Goal: Information Seeking & Learning: Learn about a topic

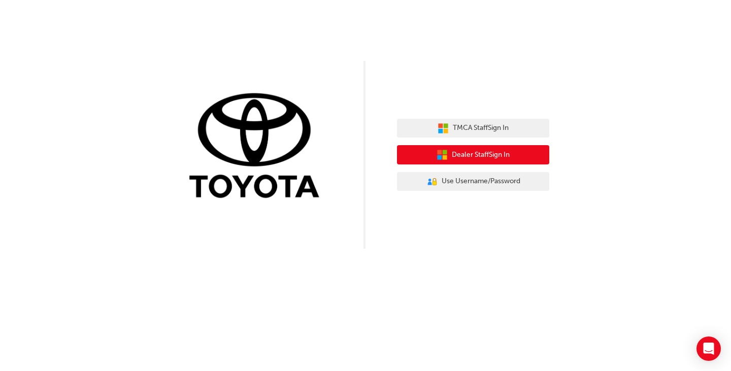
click at [485, 158] on span "Dealer Staff Sign In" at bounding box center [481, 155] width 58 height 12
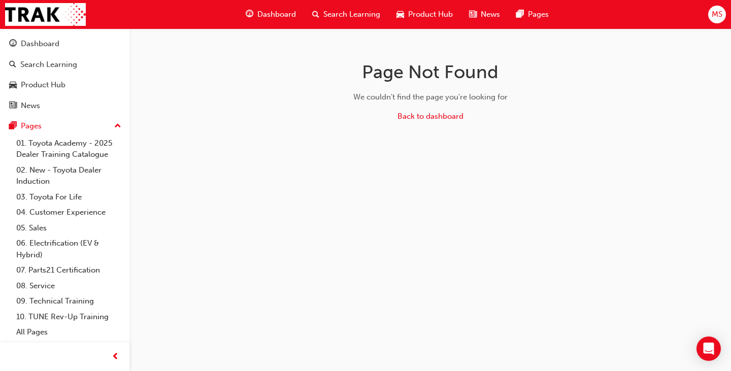
click at [282, 16] on span "Dashboard" at bounding box center [276, 15] width 39 height 12
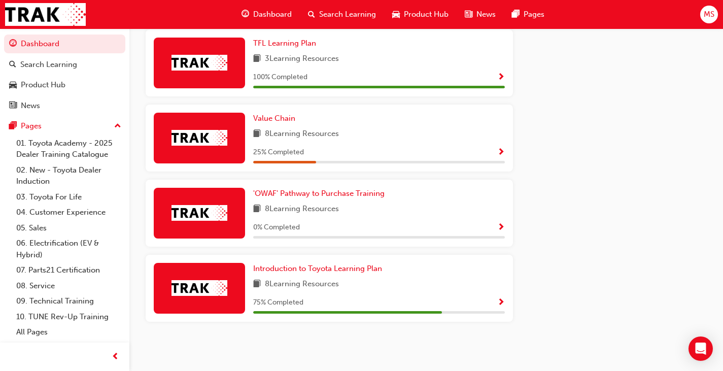
scroll to position [629, 0]
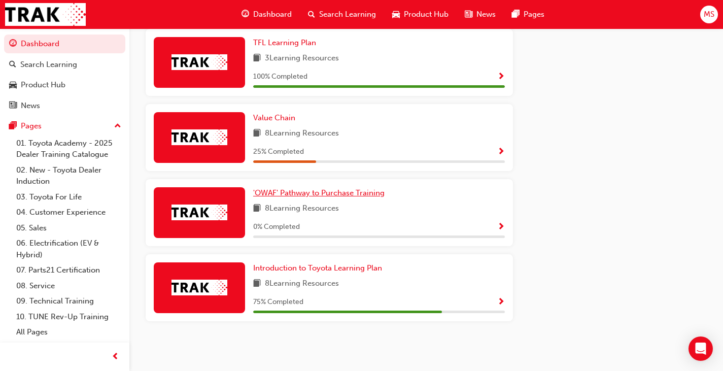
click at [316, 190] on span "'OWAF' Pathway to Purchase Training" at bounding box center [318, 192] width 131 height 9
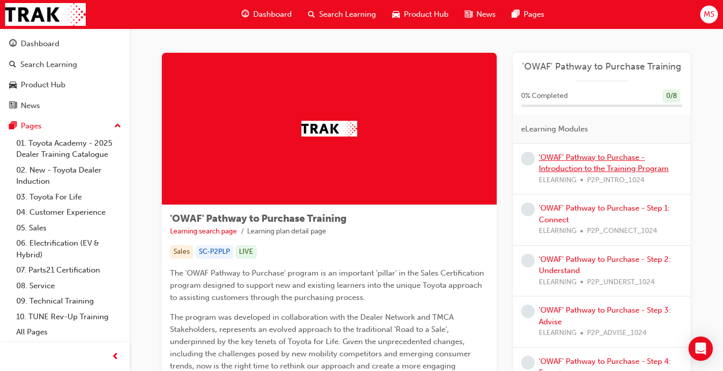
click at [573, 158] on link "'OWAF' Pathway to Purchase - Introduction to the Training Program" at bounding box center [604, 163] width 130 height 21
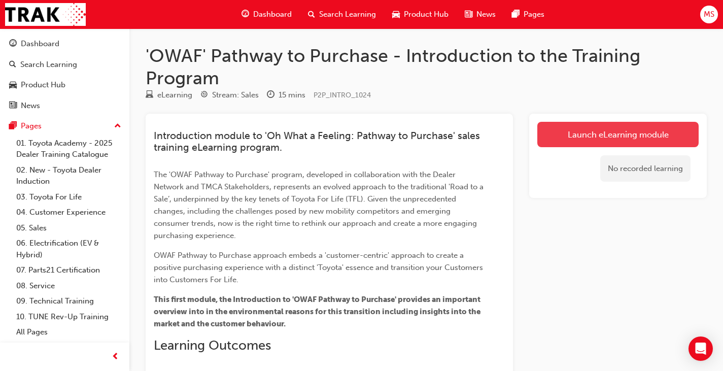
click at [601, 135] on link "Launch eLearning module" at bounding box center [617, 134] width 161 height 25
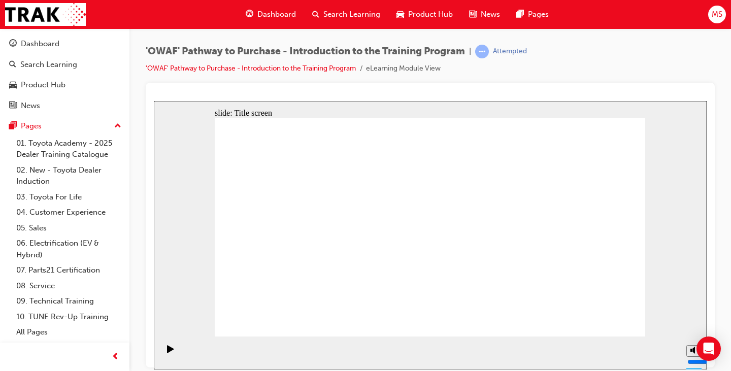
click at [712, 239] on div at bounding box center [430, 225] width 569 height 285
type input "9"
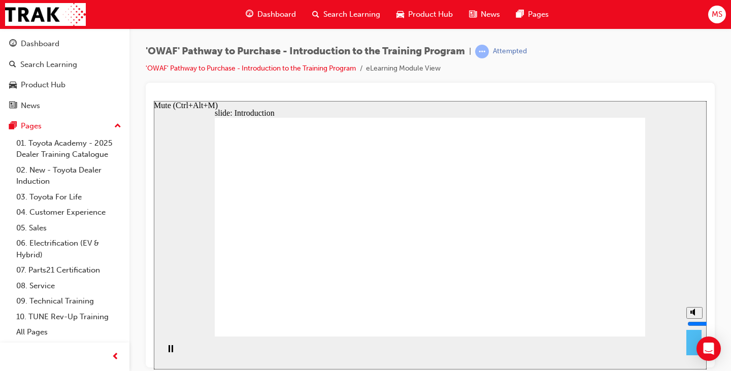
click at [696, 319] on input "volume" at bounding box center [719, 323] width 65 height 8
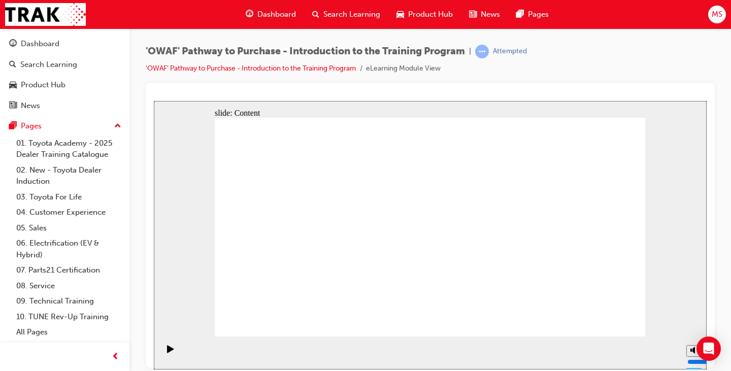
drag, startPoint x: 317, startPoint y: 198, endPoint x: 321, endPoint y: 194, distance: 5.4
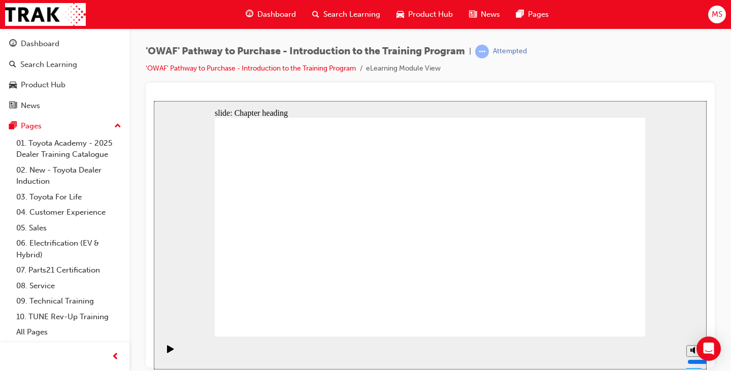
drag, startPoint x: 311, startPoint y: 178, endPoint x: 371, endPoint y: 178, distance: 60.9
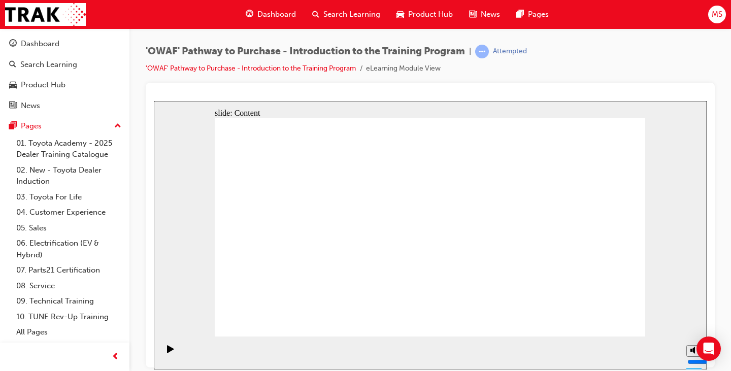
drag, startPoint x: 420, startPoint y: 263, endPoint x: 488, endPoint y: 264, distance: 68.0
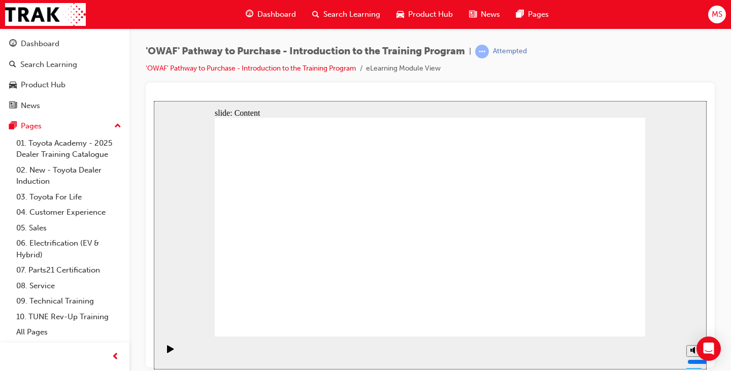
drag, startPoint x: 432, startPoint y: 185, endPoint x: 441, endPoint y: 185, distance: 9.1
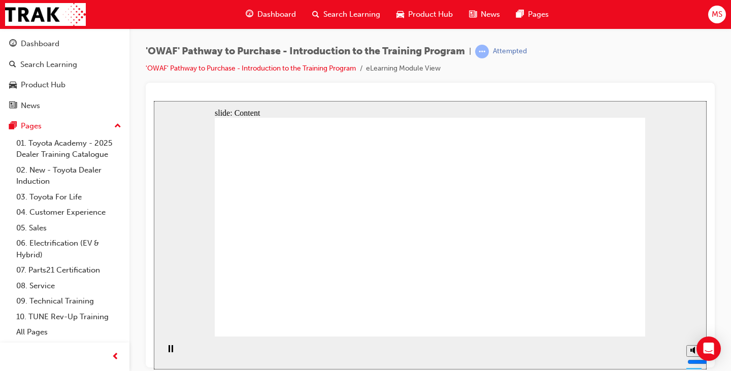
drag, startPoint x: 517, startPoint y: 234, endPoint x: 546, endPoint y: 234, distance: 28.4
drag, startPoint x: 563, startPoint y: 235, endPoint x: 594, endPoint y: 235, distance: 31.5
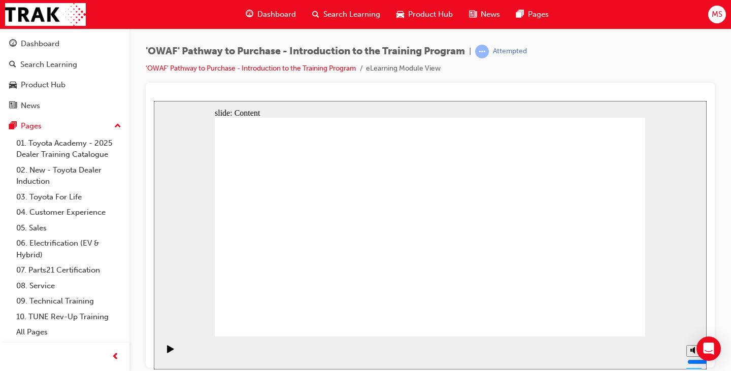
click at [674, 216] on div "slide: Content Rectangle 1 Rectangle 1 Sales Walkaround Presentation and Test D…" at bounding box center [430, 234] width 553 height 268
drag, startPoint x: 285, startPoint y: 177, endPoint x: 362, endPoint y: 170, distance: 78.0
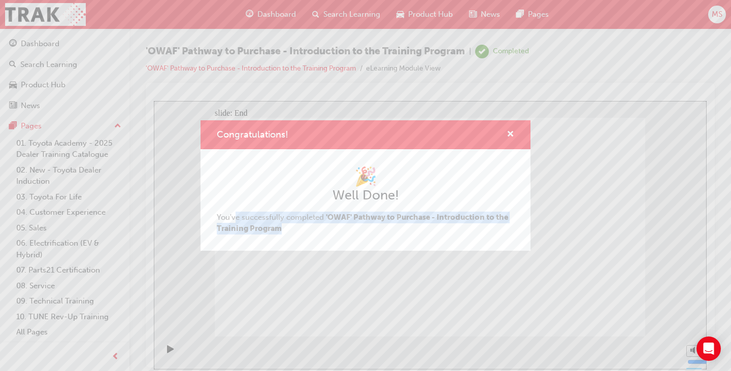
drag, startPoint x: 237, startPoint y: 216, endPoint x: 522, endPoint y: 230, distance: 285.0
click at [522, 230] on div "🎉 Well Done! You've successfully completed 'OWAF' Pathway to Purchase - Introdu…" at bounding box center [365, 199] width 330 height 101
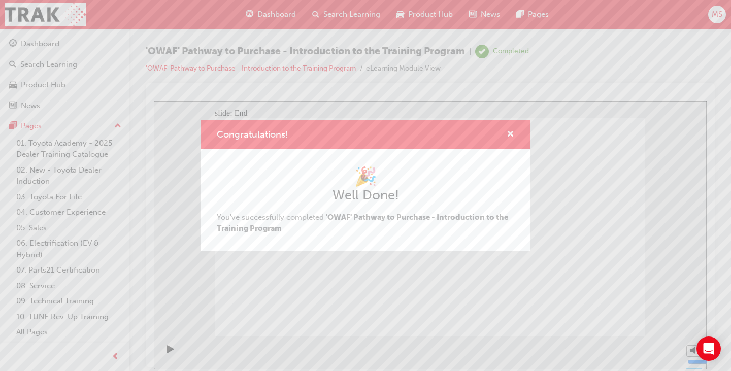
click at [506, 159] on div "🎉 Well Done! You've successfully completed 'OWAF' Pathway to Purchase - Introdu…" at bounding box center [365, 199] width 330 height 101
click at [513, 135] on span "cross-icon" at bounding box center [510, 134] width 8 height 9
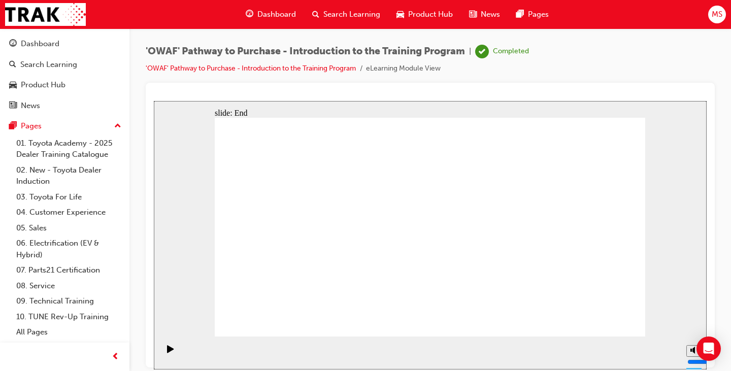
click at [71, 174] on link "02. New - Toyota Dealer Induction" at bounding box center [68, 175] width 113 height 27
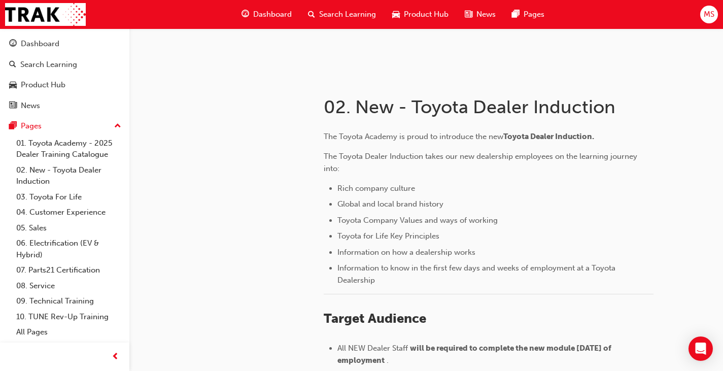
scroll to position [25, 0]
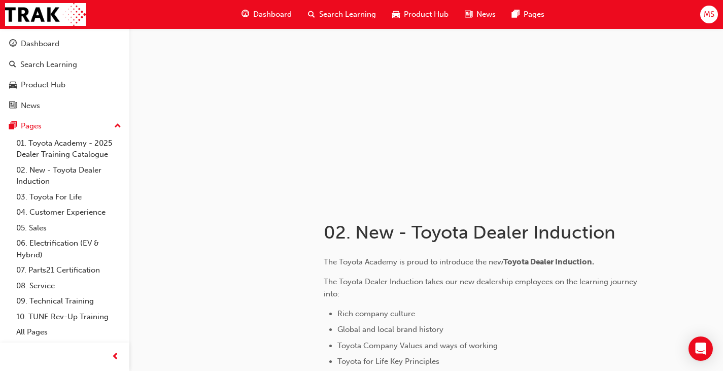
click at [274, 12] on span "Dashboard" at bounding box center [272, 15] width 39 height 12
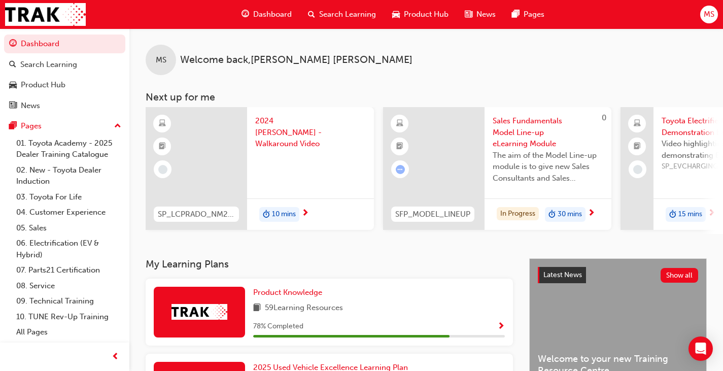
click at [713, 214] on span "next-icon" at bounding box center [712, 213] width 8 height 9
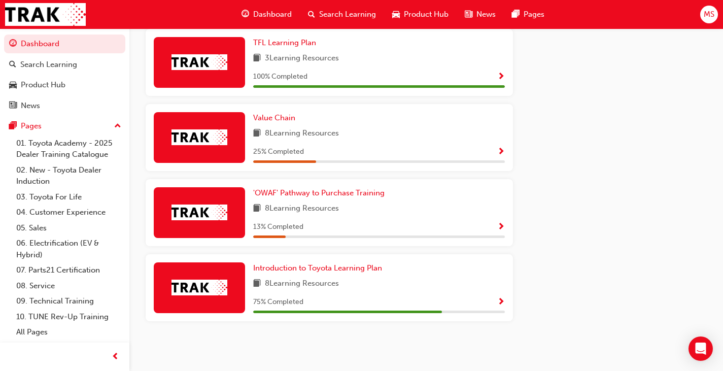
scroll to position [629, 0]
click at [305, 192] on span "'OWAF' Pathway to Purchase Training" at bounding box center [318, 192] width 131 height 9
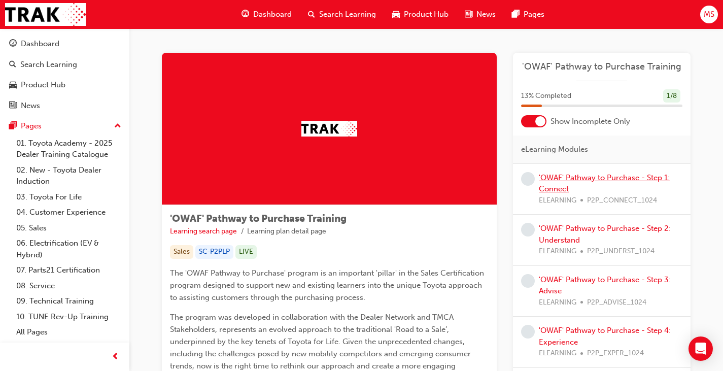
click at [579, 178] on link "'OWAF' Pathway to Purchase - Step 1: Connect" at bounding box center [604, 183] width 131 height 21
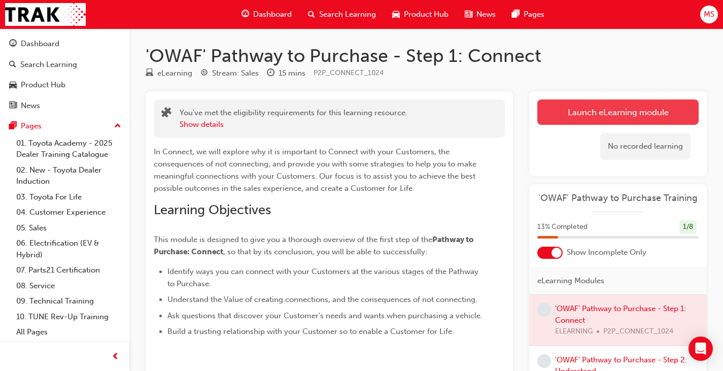
click at [646, 116] on link "Launch eLearning module" at bounding box center [617, 111] width 161 height 25
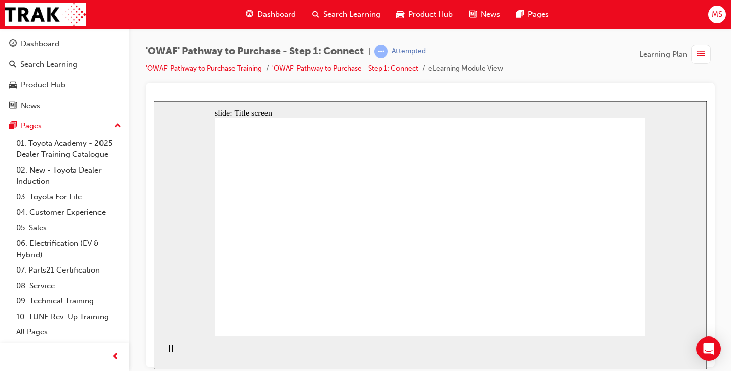
drag, startPoint x: 490, startPoint y: 154, endPoint x: 503, endPoint y: 193, distance: 41.7
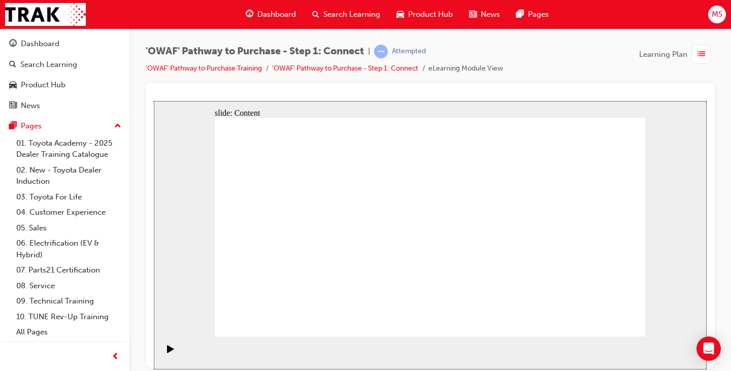
drag, startPoint x: 498, startPoint y: 216, endPoint x: 503, endPoint y: 225, distance: 10.3
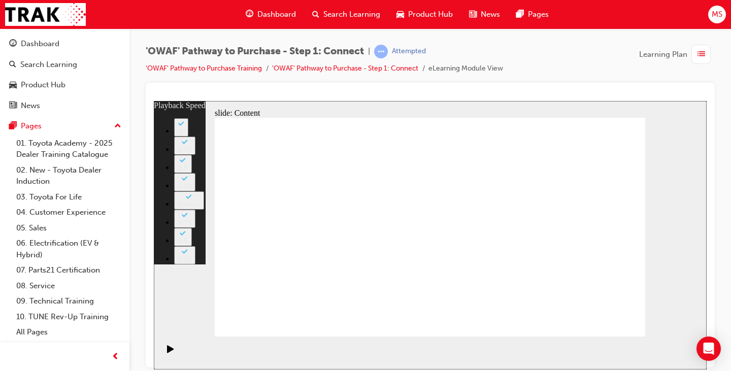
type input "76"
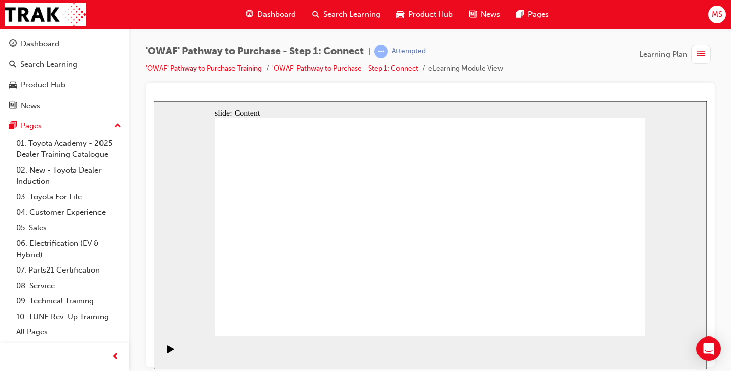
drag, startPoint x: 350, startPoint y: 241, endPoint x: 348, endPoint y: 263, distance: 21.9
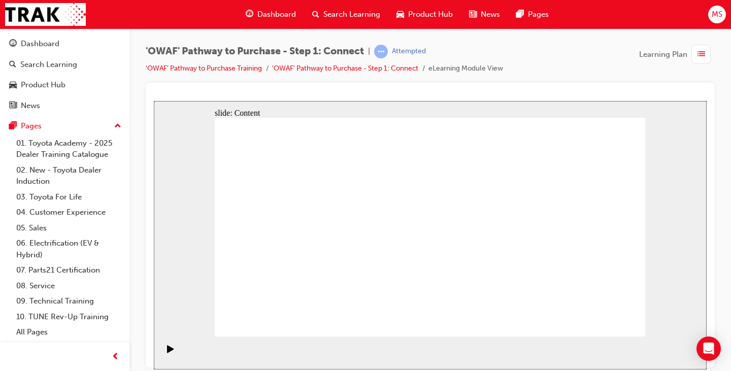
drag, startPoint x: 402, startPoint y: 225, endPoint x: 456, endPoint y: 221, distance: 54.5
drag, startPoint x: 480, startPoint y: 221, endPoint x: 491, endPoint y: 220, distance: 11.2
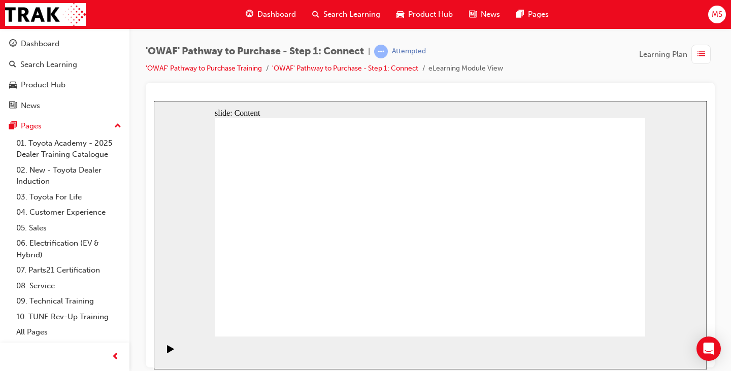
drag, startPoint x: 257, startPoint y: 157, endPoint x: 283, endPoint y: 173, distance: 30.3
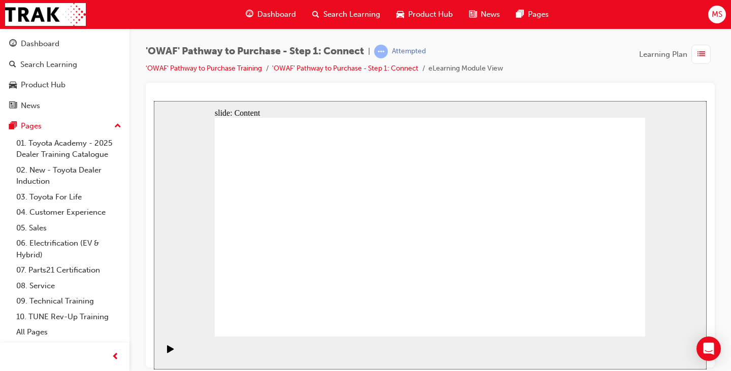
drag, startPoint x: 626, startPoint y: 318, endPoint x: 615, endPoint y: 323, distance: 12.5
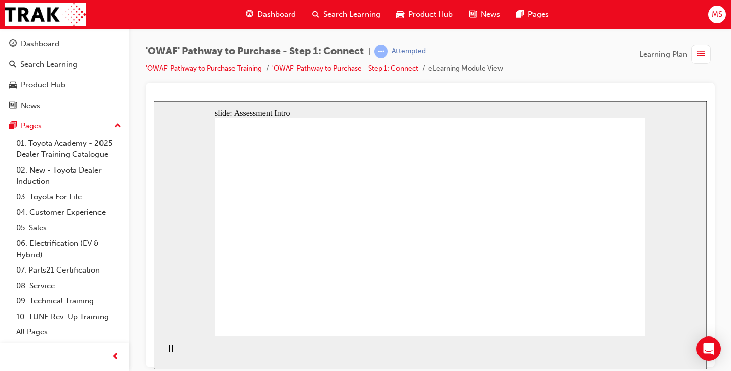
drag, startPoint x: 340, startPoint y: 299, endPoint x: 547, endPoint y: 165, distance: 246.2
drag, startPoint x: 390, startPoint y: 298, endPoint x: 605, endPoint y: 180, distance: 246.2
drag, startPoint x: 315, startPoint y: 246, endPoint x: 612, endPoint y: 240, distance: 297.4
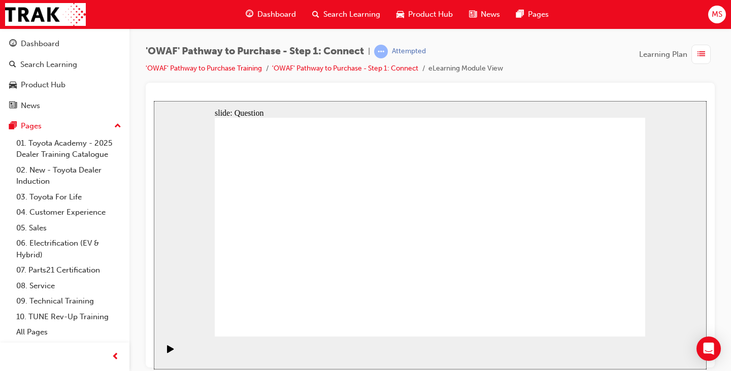
drag, startPoint x: 363, startPoint y: 251, endPoint x: 579, endPoint y: 297, distance: 220.6
drag, startPoint x: 412, startPoint y: 252, endPoint x: 523, endPoint y: 291, distance: 117.3
drag, startPoint x: 277, startPoint y: 251, endPoint x: 477, endPoint y: 249, distance: 199.4
drag, startPoint x: 331, startPoint y: 284, endPoint x: 492, endPoint y: 188, distance: 186.8
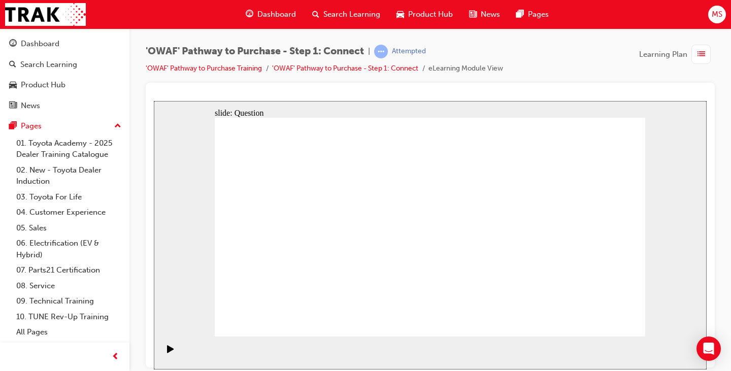
drag, startPoint x: 548, startPoint y: 278, endPoint x: 422, endPoint y: 282, distance: 125.9
drag, startPoint x: 565, startPoint y: 253, endPoint x: 345, endPoint y: 261, distance: 220.4
drag, startPoint x: 563, startPoint y: 260, endPoint x: 461, endPoint y: 265, distance: 102.1
drag, startPoint x: 551, startPoint y: 259, endPoint x: 413, endPoint y: 257, distance: 138.5
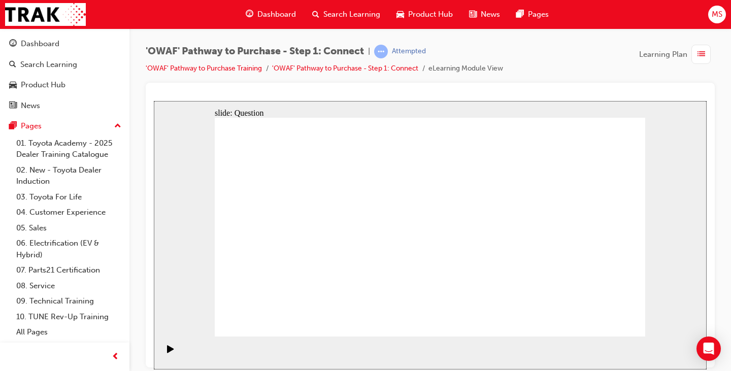
drag, startPoint x: 567, startPoint y: 253, endPoint x: 458, endPoint y: 256, distance: 108.7
drag, startPoint x: 575, startPoint y: 257, endPoint x: 340, endPoint y: 257, distance: 235.5
drag, startPoint x: 565, startPoint y: 258, endPoint x: 334, endPoint y: 263, distance: 230.4
drag, startPoint x: 574, startPoint y: 265, endPoint x: 333, endPoint y: 264, distance: 240.5
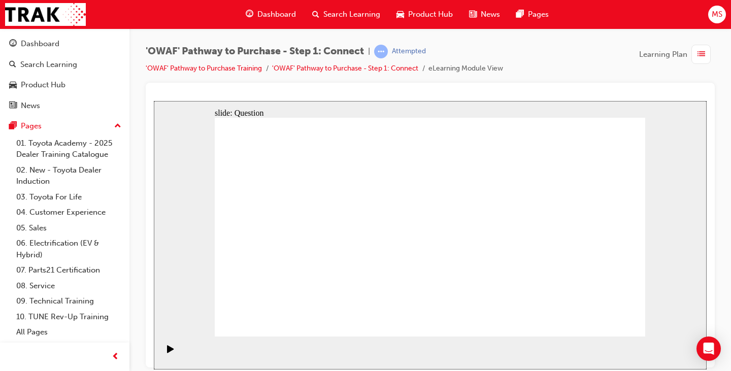
radio input "true"
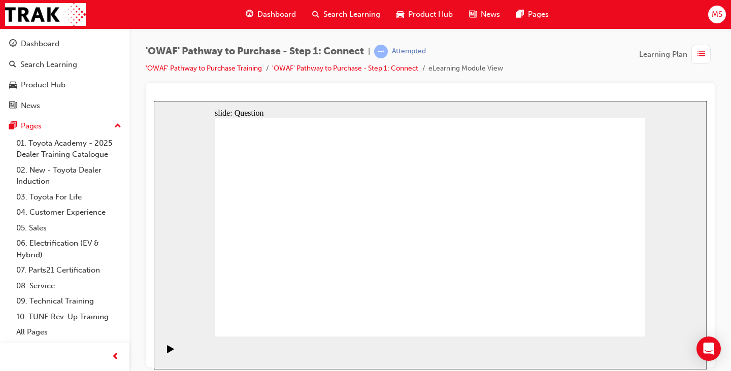
drag, startPoint x: 421, startPoint y: 132, endPoint x: 466, endPoint y: 138, distance: 45.4
checkbox input "true"
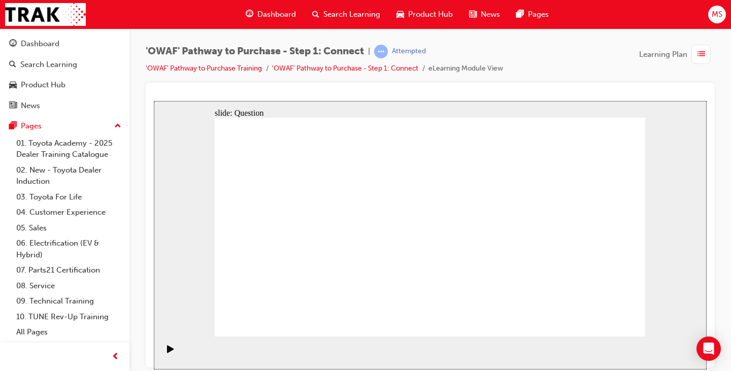
checkbox input "true"
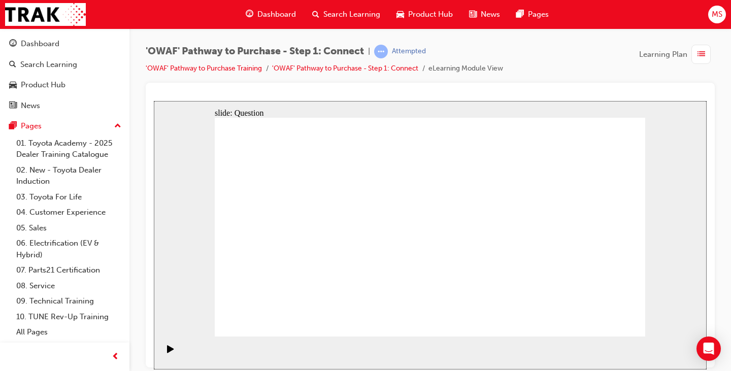
checkbox input "false"
checkbox input "true"
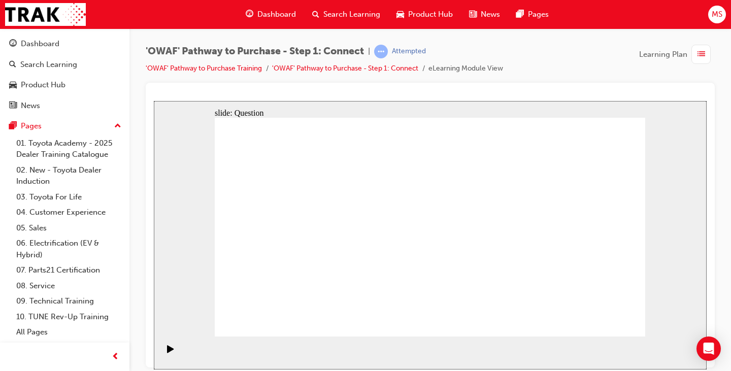
checkbox input "true"
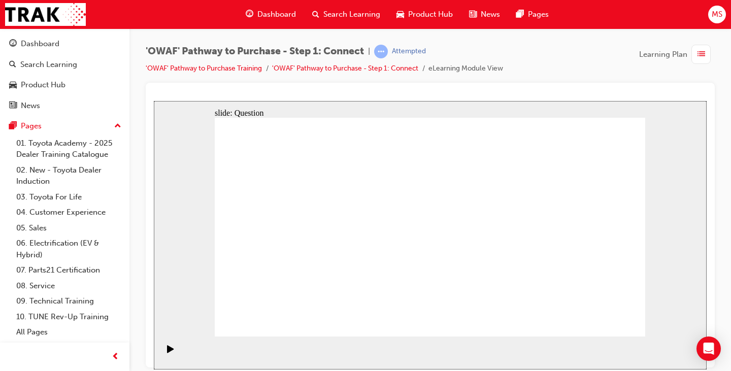
drag, startPoint x: 430, startPoint y: 137, endPoint x: 604, endPoint y: 136, distance: 174.1
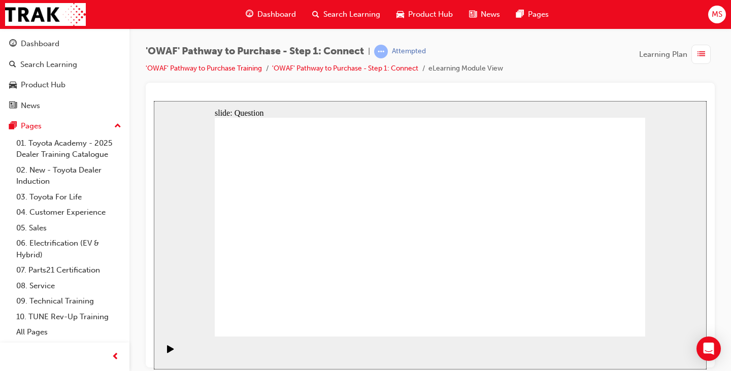
checkbox input "true"
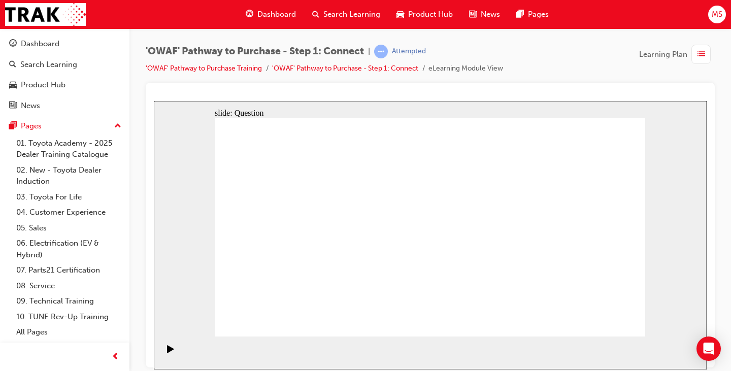
checkbox input "true"
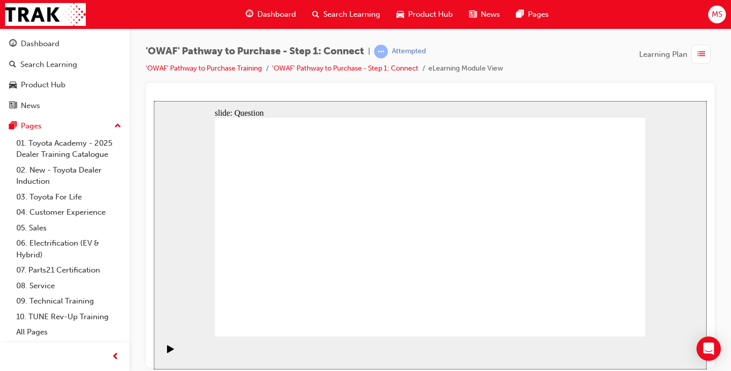
drag, startPoint x: 502, startPoint y: 152, endPoint x: 457, endPoint y: 167, distance: 47.5
checkbox input "false"
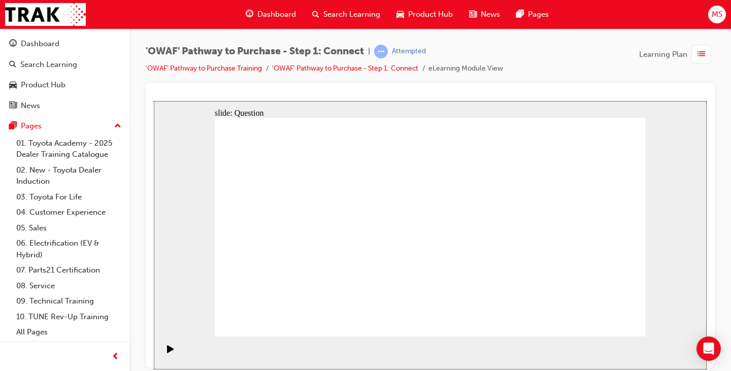
checkbox input "false"
checkbox input "true"
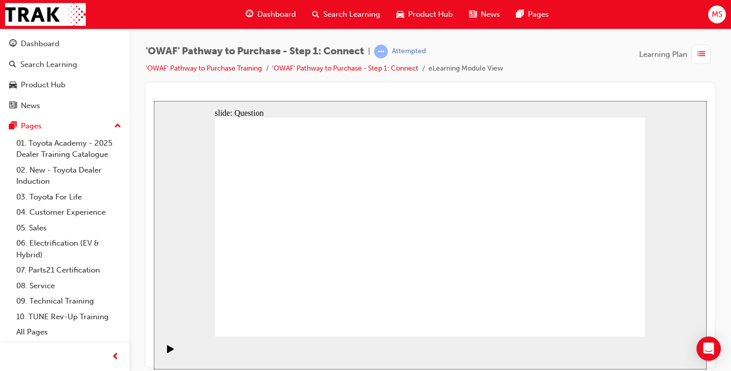
drag, startPoint x: 501, startPoint y: 137, endPoint x: 512, endPoint y: 147, distance: 14.4
click at [723, 174] on div "'OWAF' Pathway to Purchase - Step 1: Connect | Attempted 'OWAF' Pathway to Purc…" at bounding box center [429, 186] width 601 height 317
click at [527, 52] on div "'OWAF' Pathway to Purchase - Step 1: Connect | Attempted 'OWAF' Pathway to Purc…" at bounding box center [430, 64] width 569 height 38
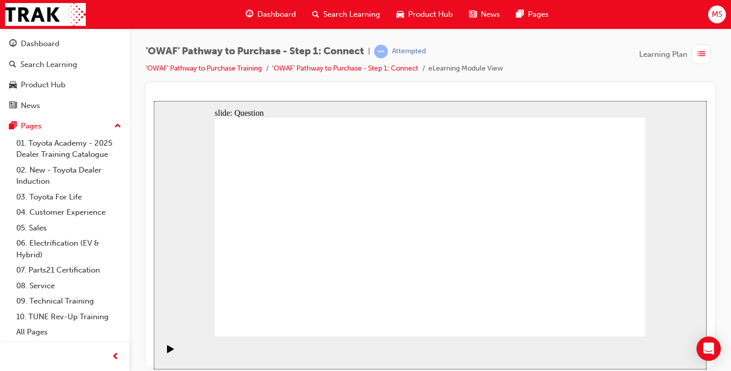
checkbox input "true"
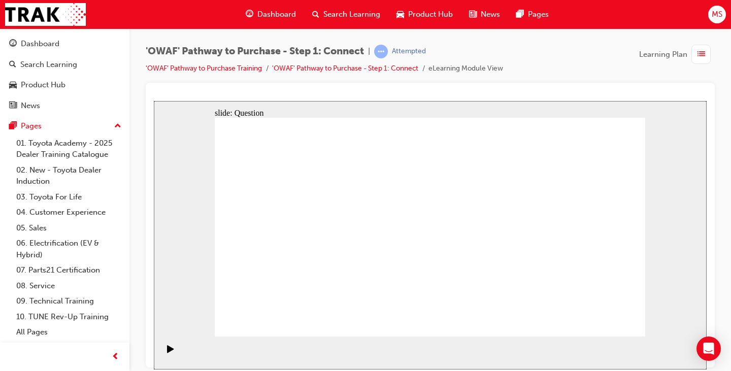
checkbox input "true"
drag, startPoint x: 294, startPoint y: 293, endPoint x: 430, endPoint y: 196, distance: 166.6
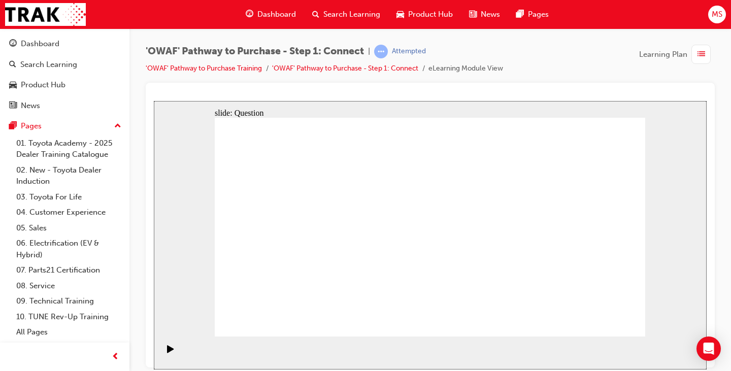
drag, startPoint x: 384, startPoint y: 314, endPoint x: 548, endPoint y: 196, distance: 202.1
drag, startPoint x: 465, startPoint y: 295, endPoint x: 302, endPoint y: 223, distance: 178.1
drag, startPoint x: 508, startPoint y: 267, endPoint x: 406, endPoint y: 220, distance: 112.8
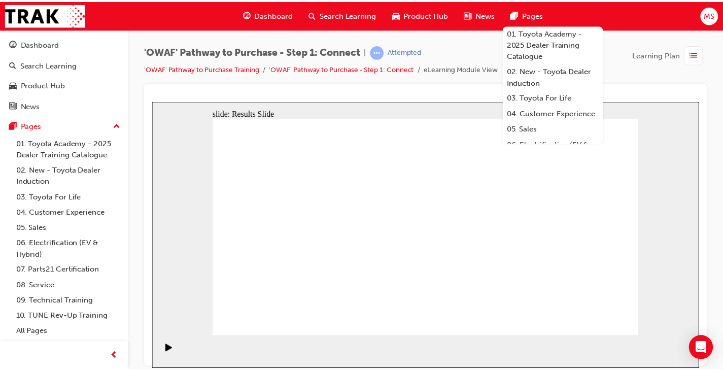
scroll to position [101, 0]
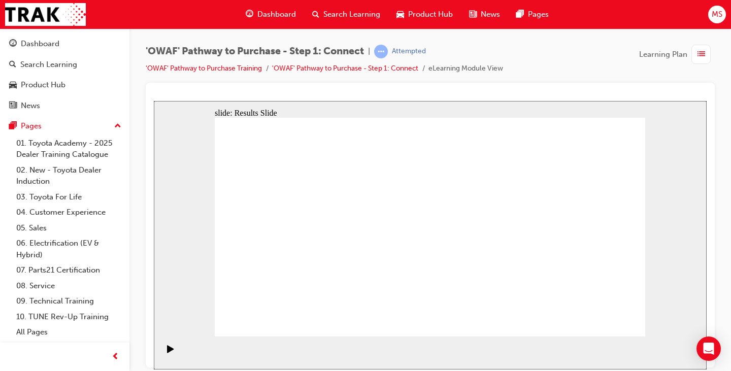
click at [339, 68] on link "'OWAF' Pathway to Purchase - Step 1: Connect" at bounding box center [345, 68] width 146 height 9
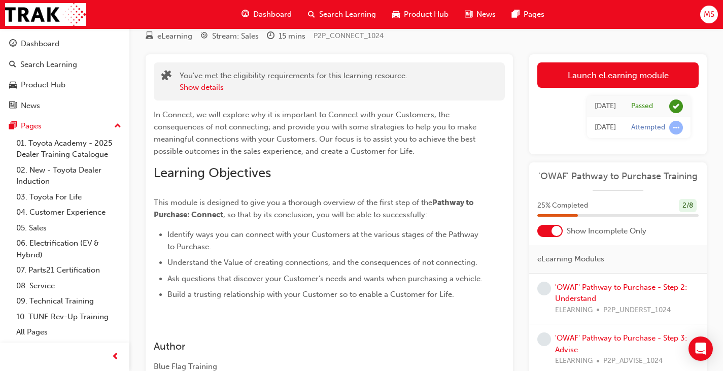
scroll to position [101, 0]
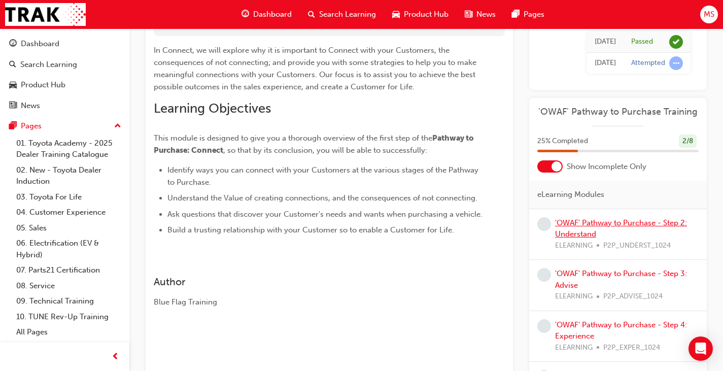
click at [597, 225] on link "'OWAF' Pathway to Purchase - Step 2: Understand" at bounding box center [621, 228] width 132 height 21
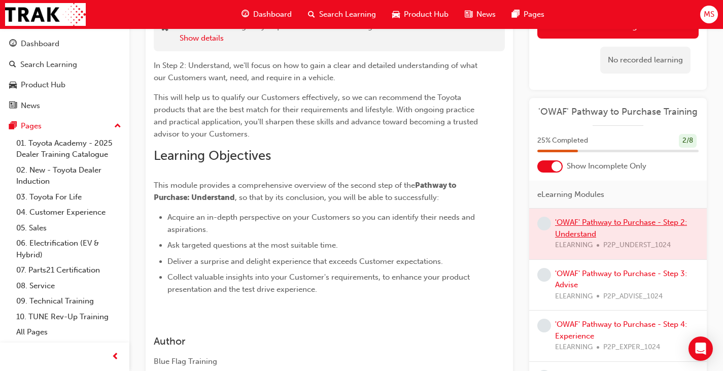
scroll to position [101, 0]
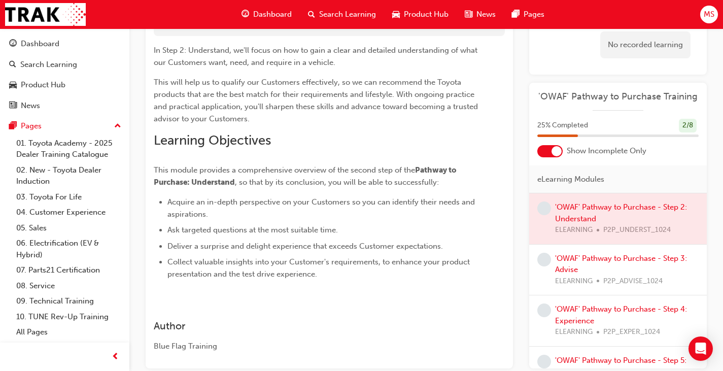
click at [617, 206] on div at bounding box center [618, 218] width 178 height 51
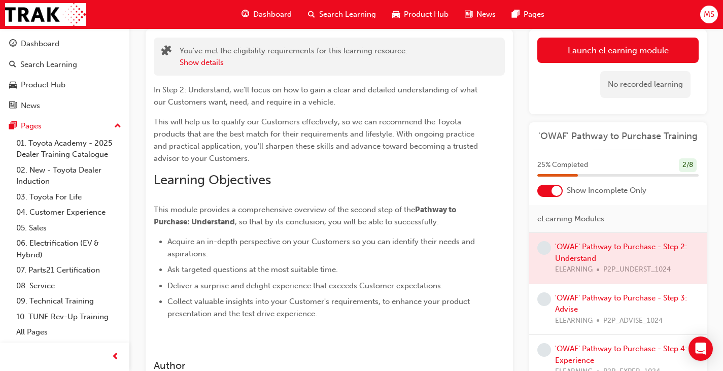
scroll to position [55, 0]
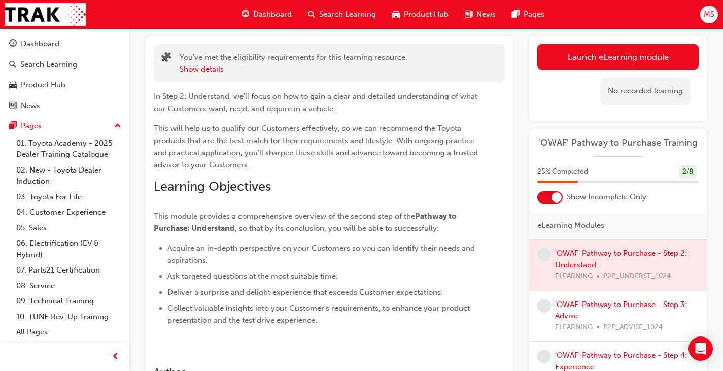
click at [580, 257] on div at bounding box center [618, 265] width 178 height 51
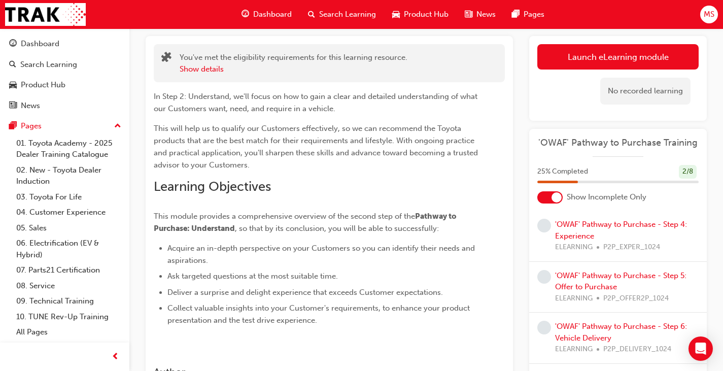
scroll to position [0, 0]
